Goal: Information Seeking & Learning: Understand process/instructions

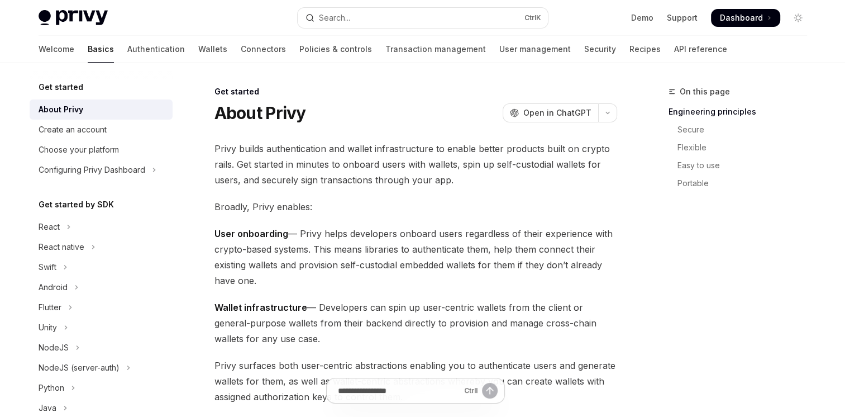
type textarea "*"
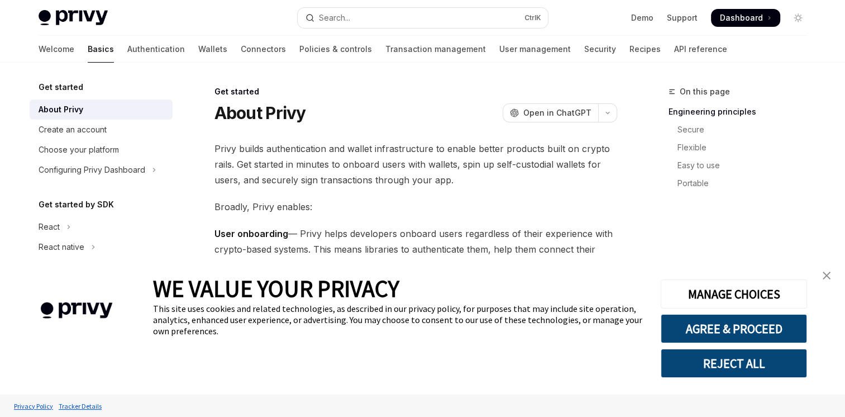
click at [829, 271] on link "close banner" at bounding box center [827, 275] width 22 height 22
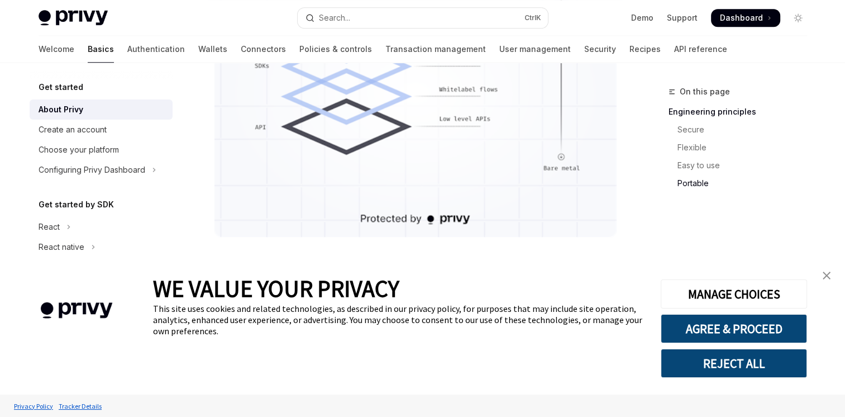
scroll to position [1057, 0]
click at [829, 274] on img "close banner" at bounding box center [827, 275] width 8 height 8
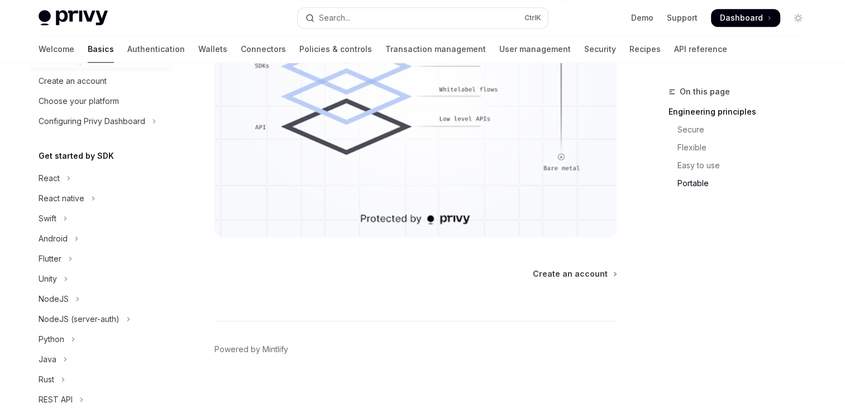
scroll to position [46, 0]
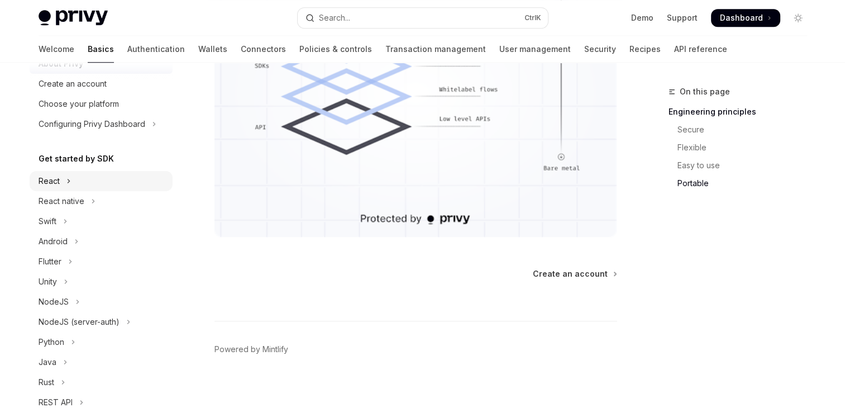
click at [63, 177] on button "React" at bounding box center [101, 181] width 143 height 20
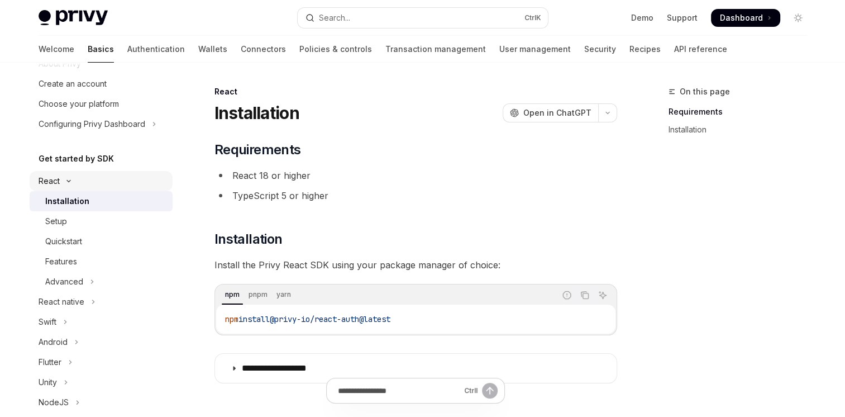
click at [63, 177] on button "React" at bounding box center [101, 181] width 143 height 20
click at [65, 207] on div "React native" at bounding box center [62, 200] width 46 height 13
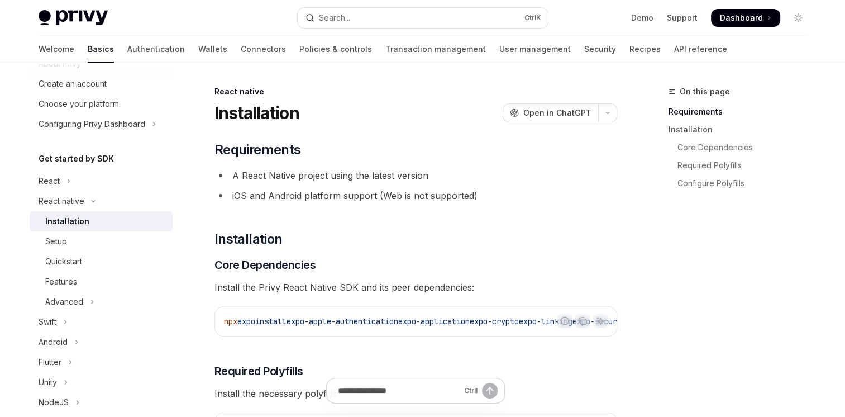
click at [78, 221] on div "Installation" at bounding box center [67, 221] width 44 height 13
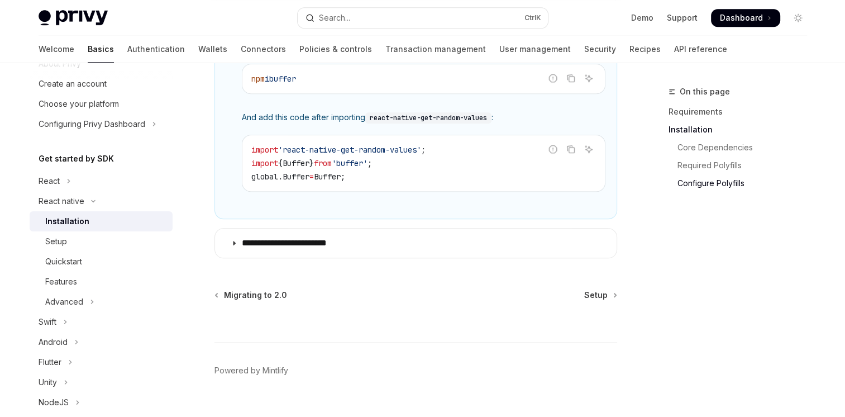
scroll to position [912, 0]
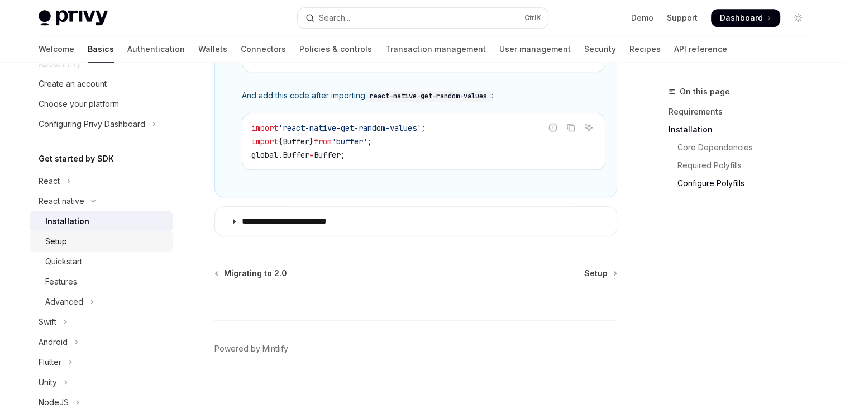
click at [101, 244] on div "Setup" at bounding box center [105, 241] width 121 height 13
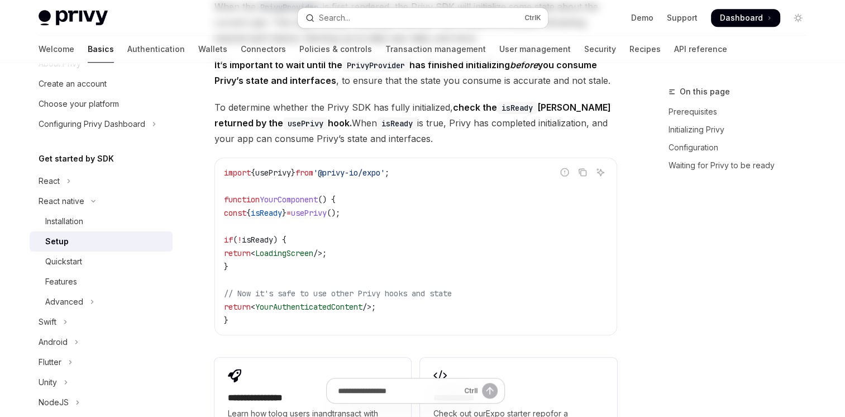
type textarea "*"
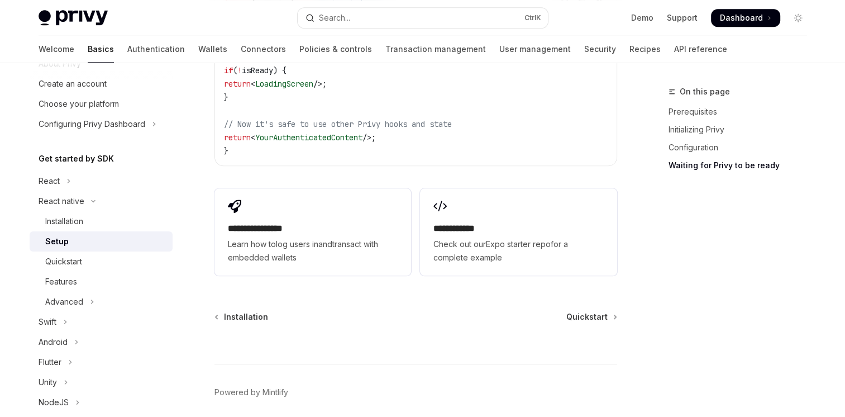
scroll to position [1127, 0]
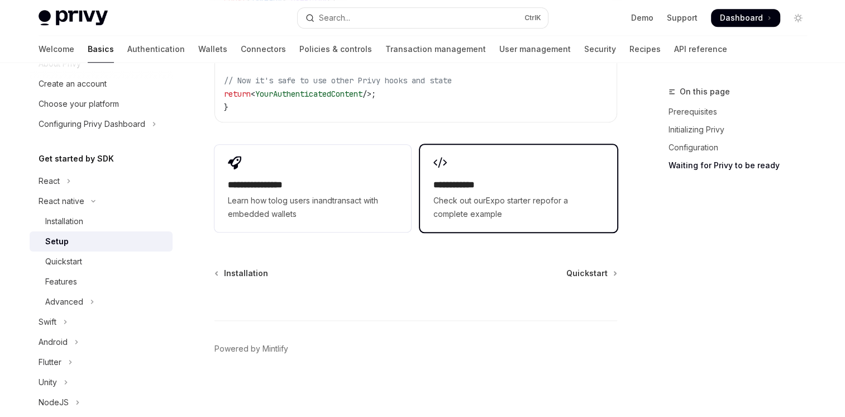
click at [492, 211] on span "Check out our Expo starter repo for a complete example" at bounding box center [519, 207] width 170 height 27
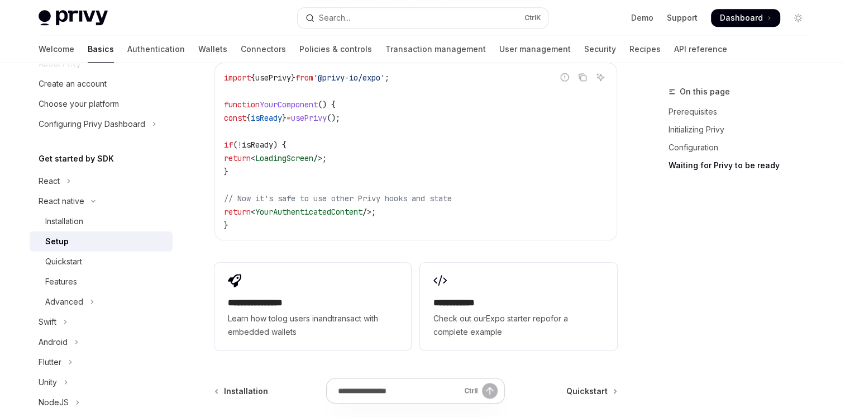
scroll to position [1008, 0]
